Goal: Navigation & Orientation: Find specific page/section

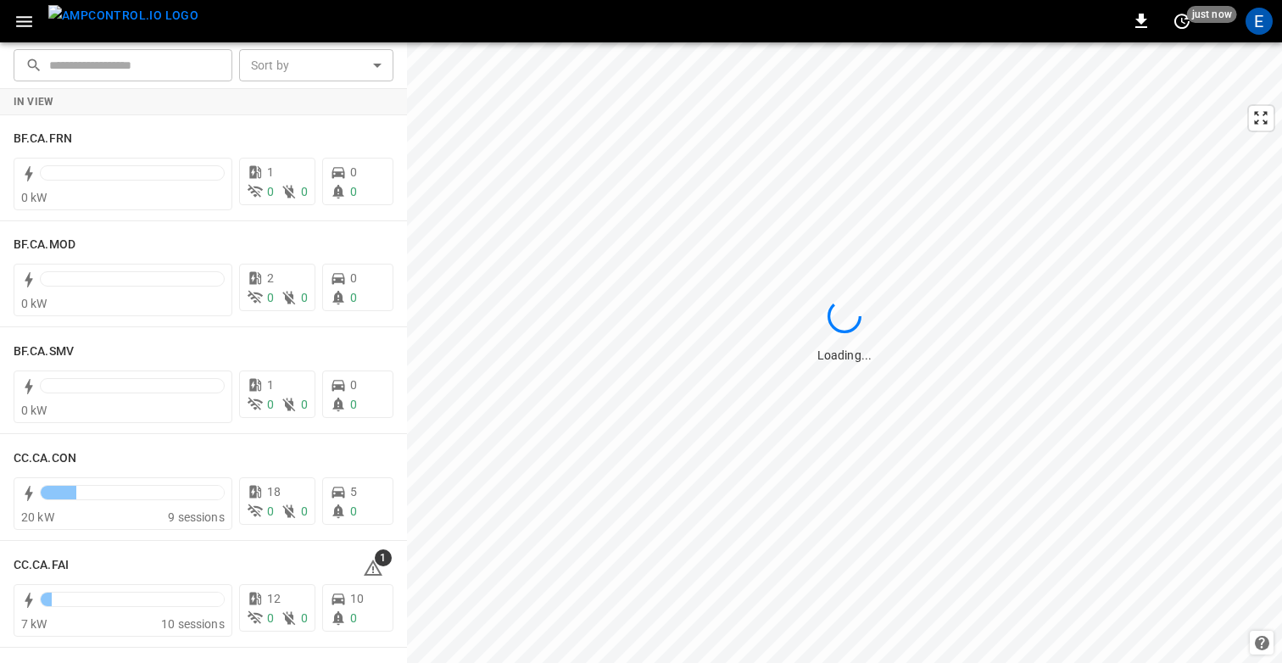
click at [26, 30] on icon "button" at bounding box center [24, 21] width 21 height 21
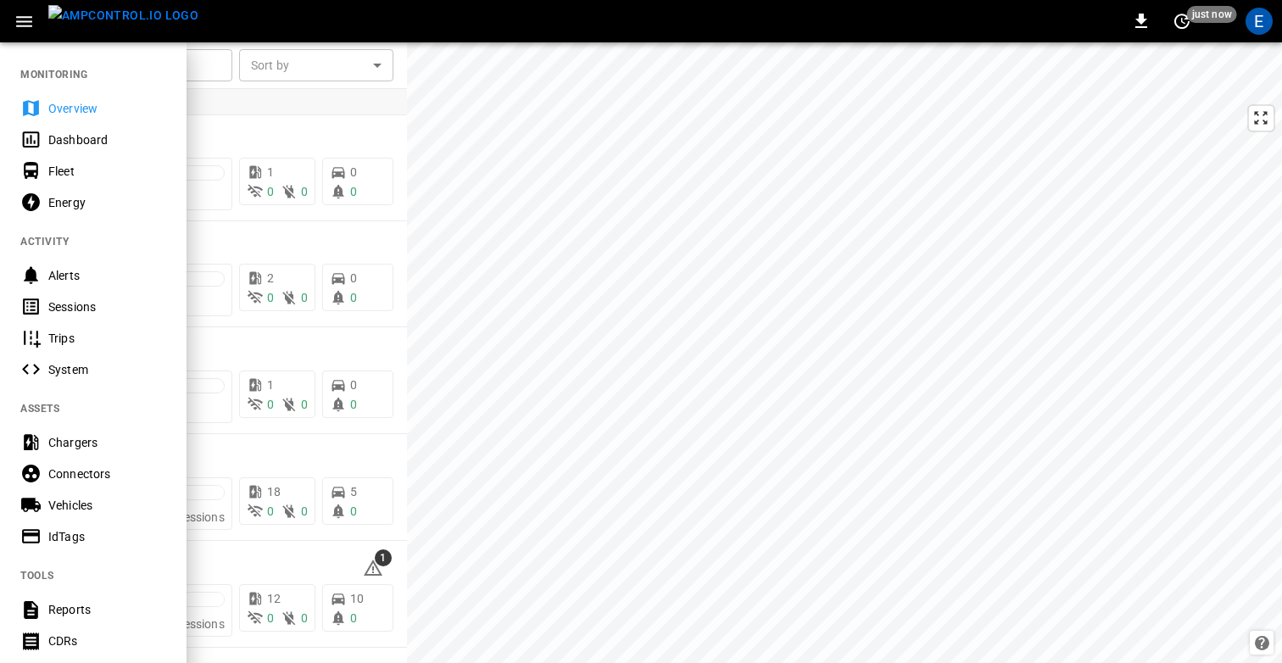
click at [104, 304] on div "Sessions" at bounding box center [107, 306] width 118 height 17
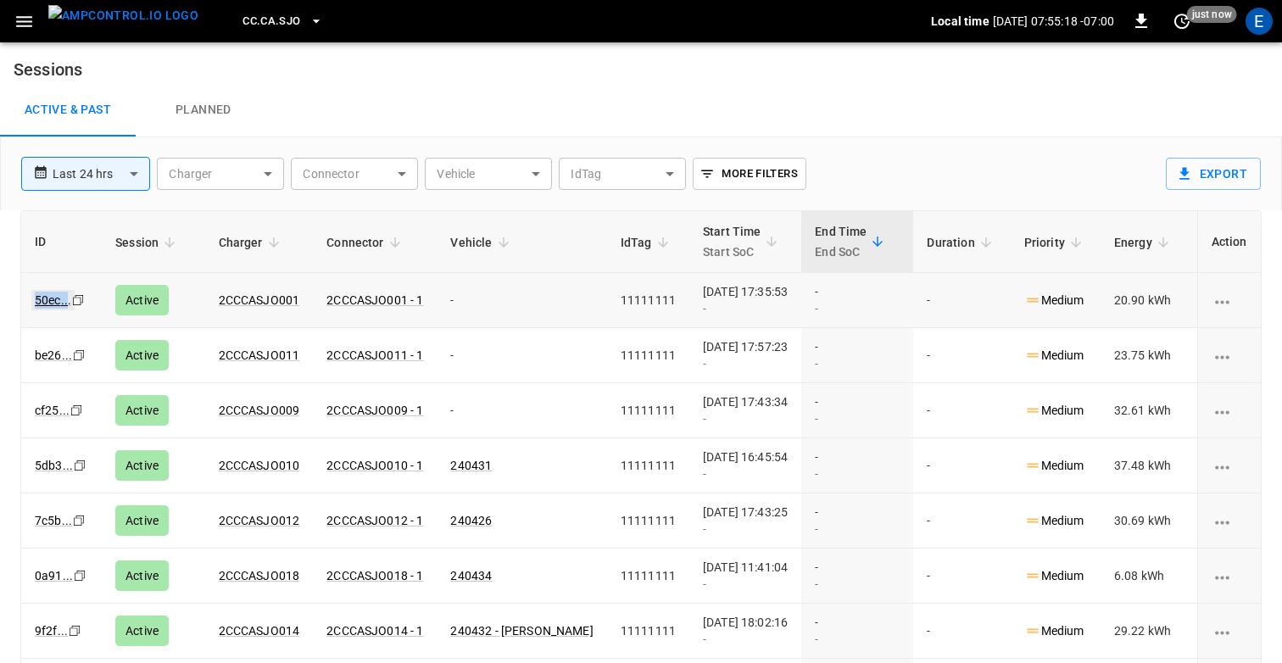
drag, startPoint x: 31, startPoint y: 298, endPoint x: 69, endPoint y: 303, distance: 38.4
click at [69, 303] on td "50ec ... Copy" at bounding box center [61, 300] width 81 height 55
copy link "50ec .."
